Goal: Information Seeking & Learning: Learn about a topic

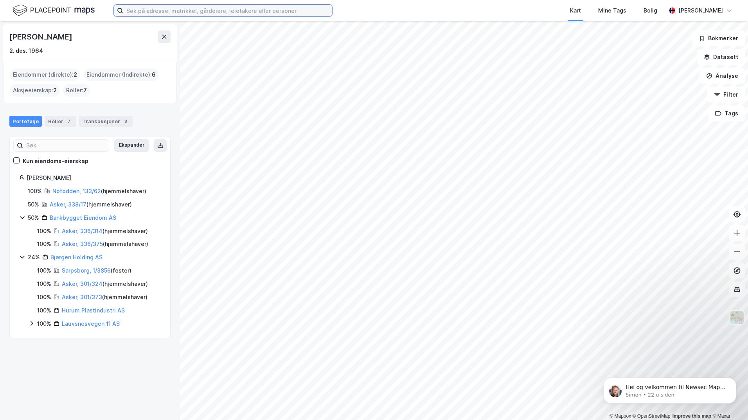
click at [158, 12] on input at bounding box center [227, 11] width 209 height 12
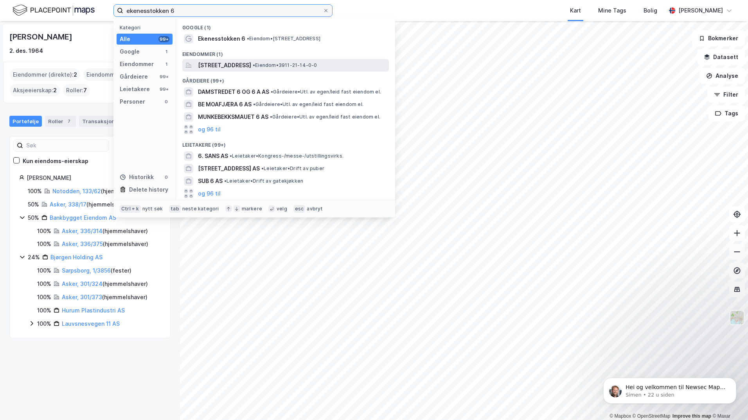
type input "ekenesstokken 6"
click at [210, 64] on span "[STREET_ADDRESS]" at bounding box center [224, 65] width 53 height 9
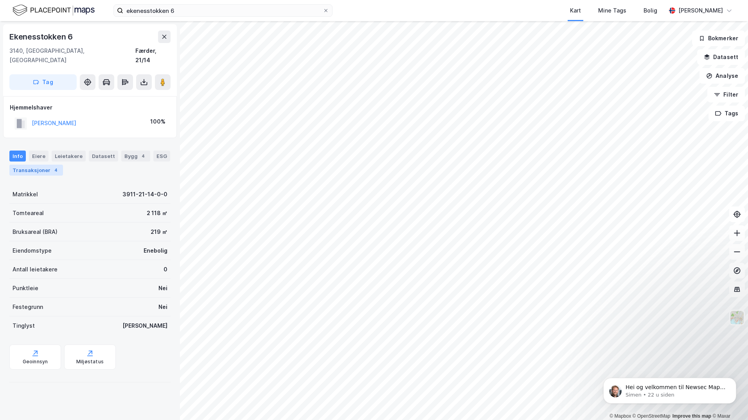
click at [33, 165] on div "Transaksjoner 4" at bounding box center [36, 170] width 54 height 11
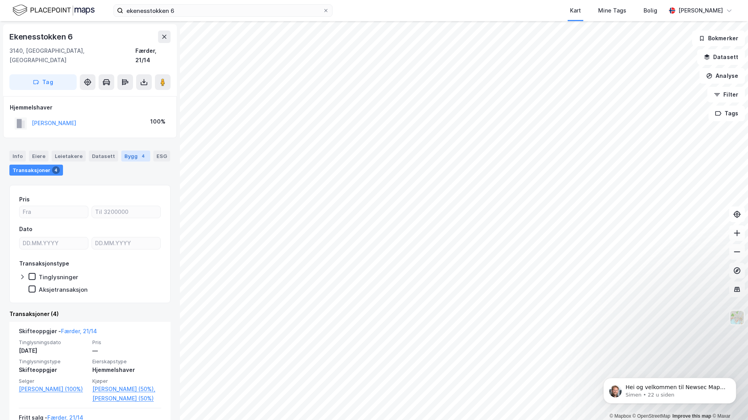
click at [126, 151] on div "Bygg 4" at bounding box center [135, 156] width 29 height 11
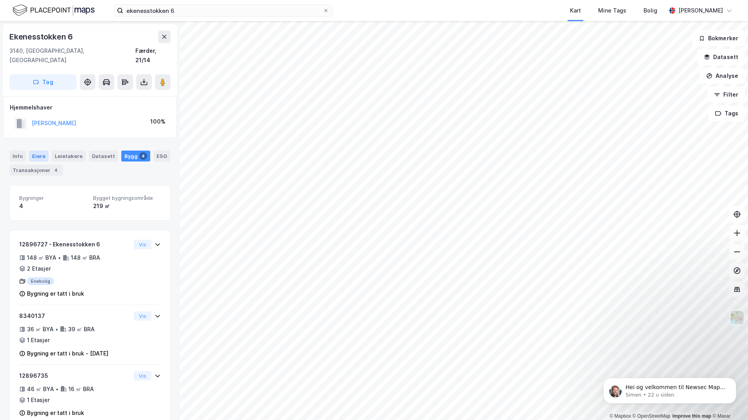
click at [40, 151] on div "Eiere" at bounding box center [39, 156] width 20 height 11
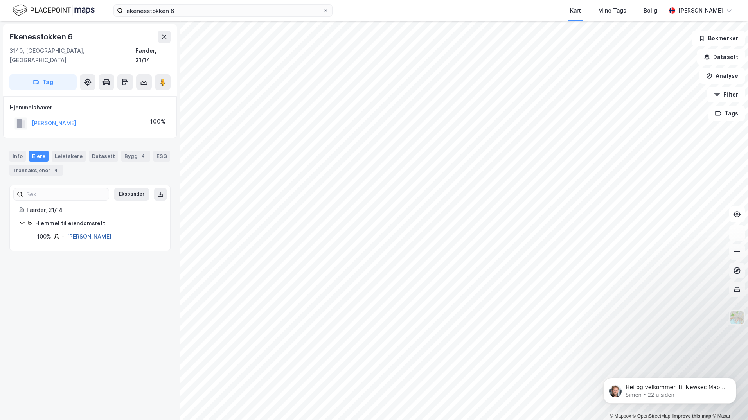
click at [81, 233] on link "[PERSON_NAME]" at bounding box center [89, 236] width 45 height 7
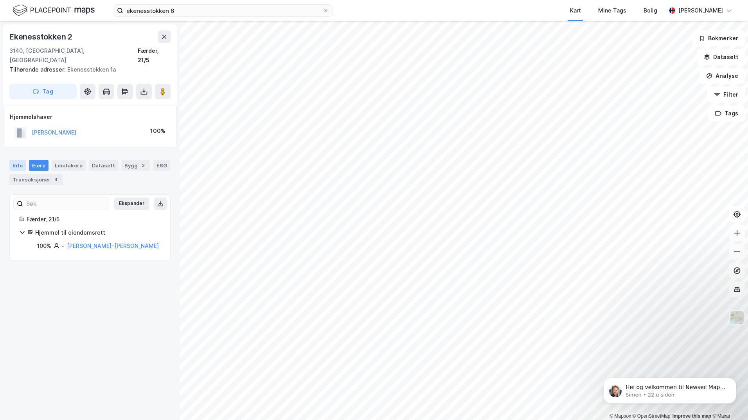
click at [16, 160] on div "Info" at bounding box center [17, 165] width 16 height 11
